Goal: Task Accomplishment & Management: Use online tool/utility

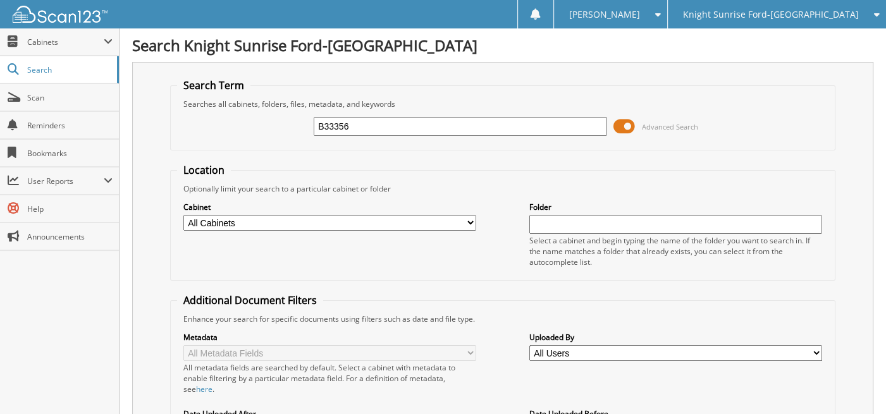
type input "B33356"
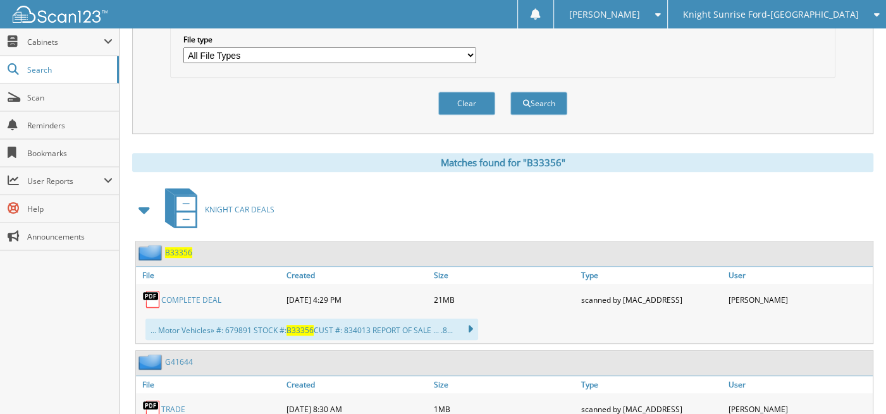
scroll to position [506, 0]
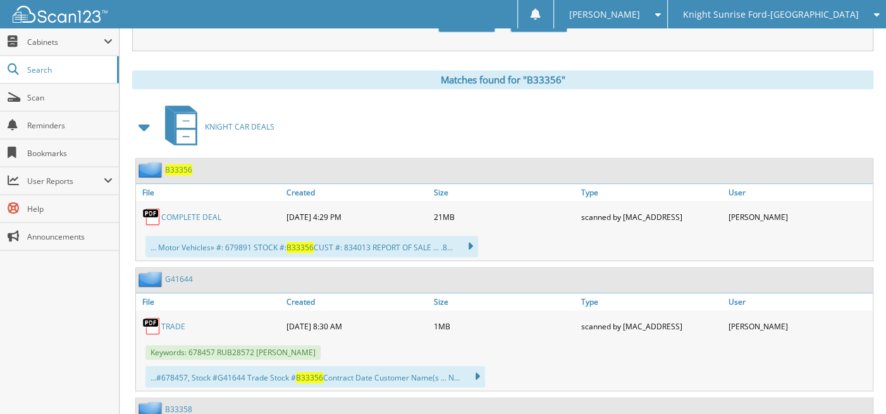
click at [196, 212] on link "COMPLETE DEAL" at bounding box center [191, 217] width 60 height 11
click at [171, 212] on link "COMPLETE DEAL" at bounding box center [191, 217] width 60 height 11
click at [180, 212] on link "COMPLETE DEAL" at bounding box center [191, 217] width 60 height 11
